Goal: Task Accomplishment & Management: Use online tool/utility

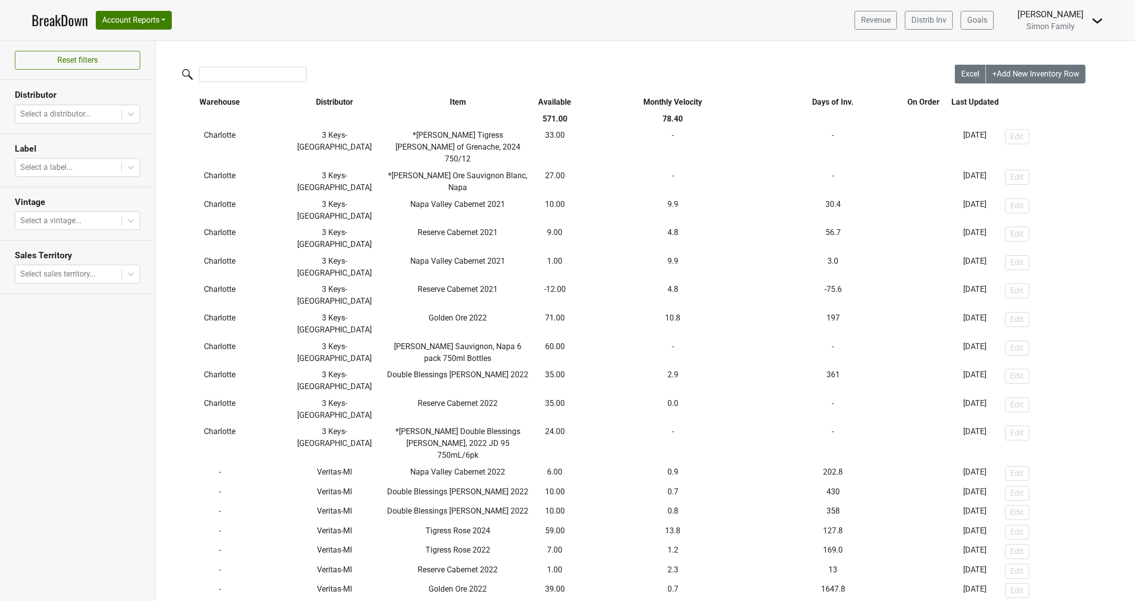
drag, startPoint x: 39, startPoint y: 19, endPoint x: 54, endPoint y: 24, distance: 15.5
click at [39, 19] on link "BreakDown" at bounding box center [60, 20] width 56 height 21
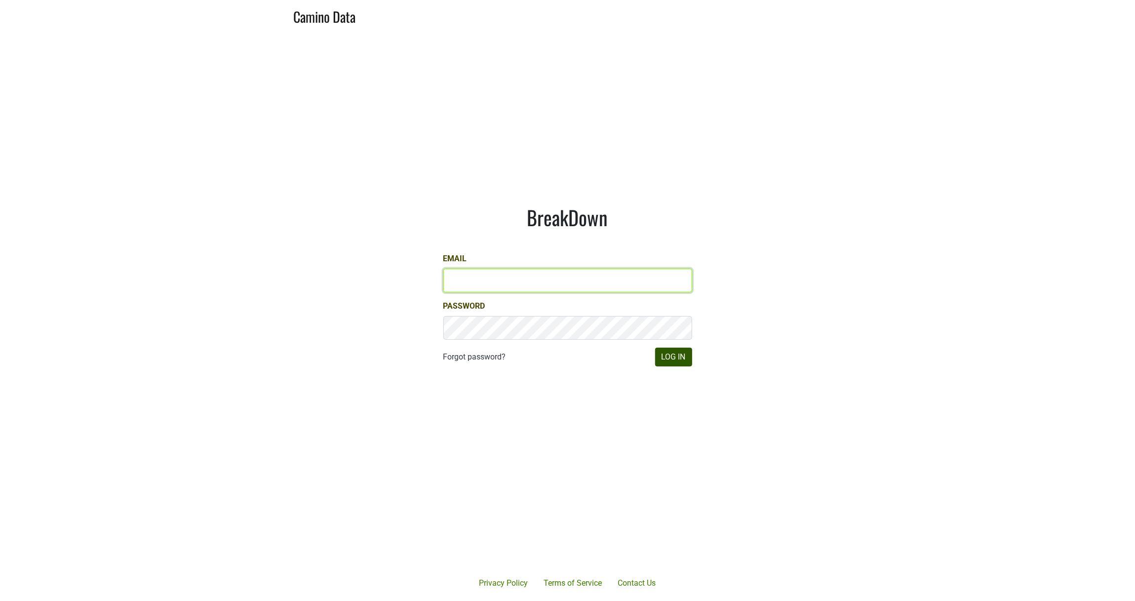
type input "[PERSON_NAME][EMAIL_ADDRESS][DOMAIN_NAME]"
click at [682, 357] on button "Log In" at bounding box center [673, 357] width 37 height 19
